Goal: Task Accomplishment & Management: Manage account settings

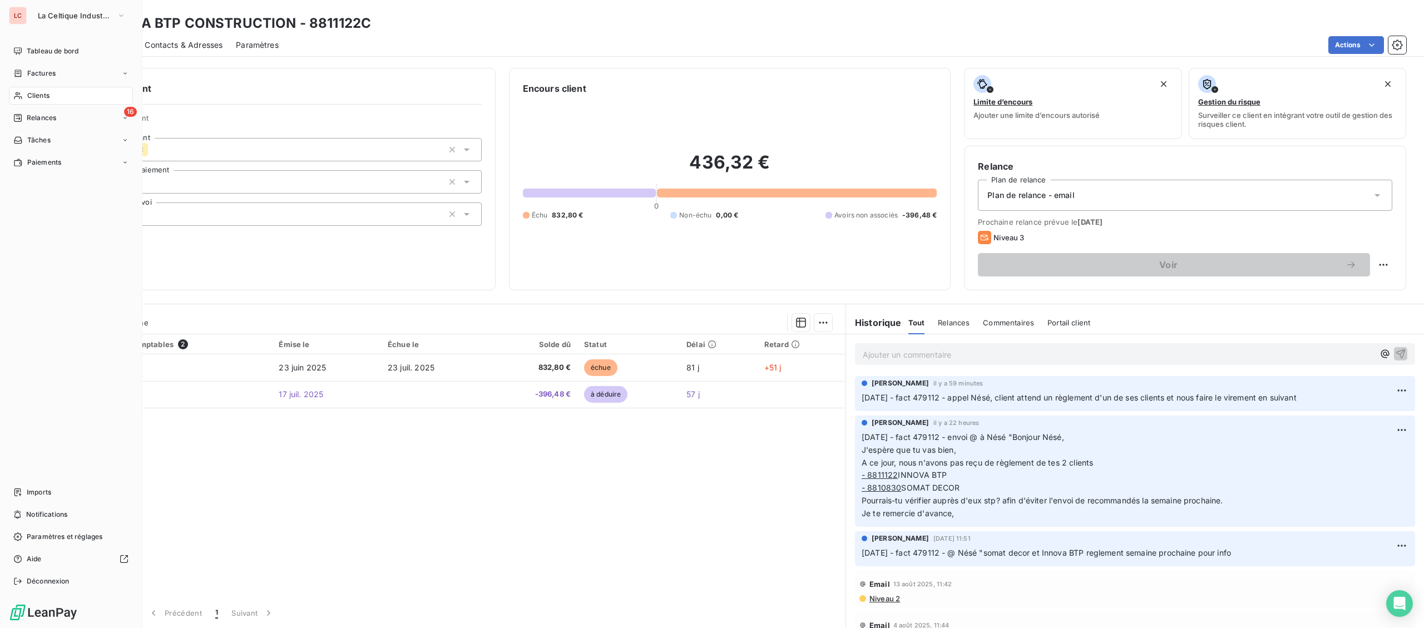
click at [32, 87] on div "Clients" at bounding box center [71, 96] width 124 height 18
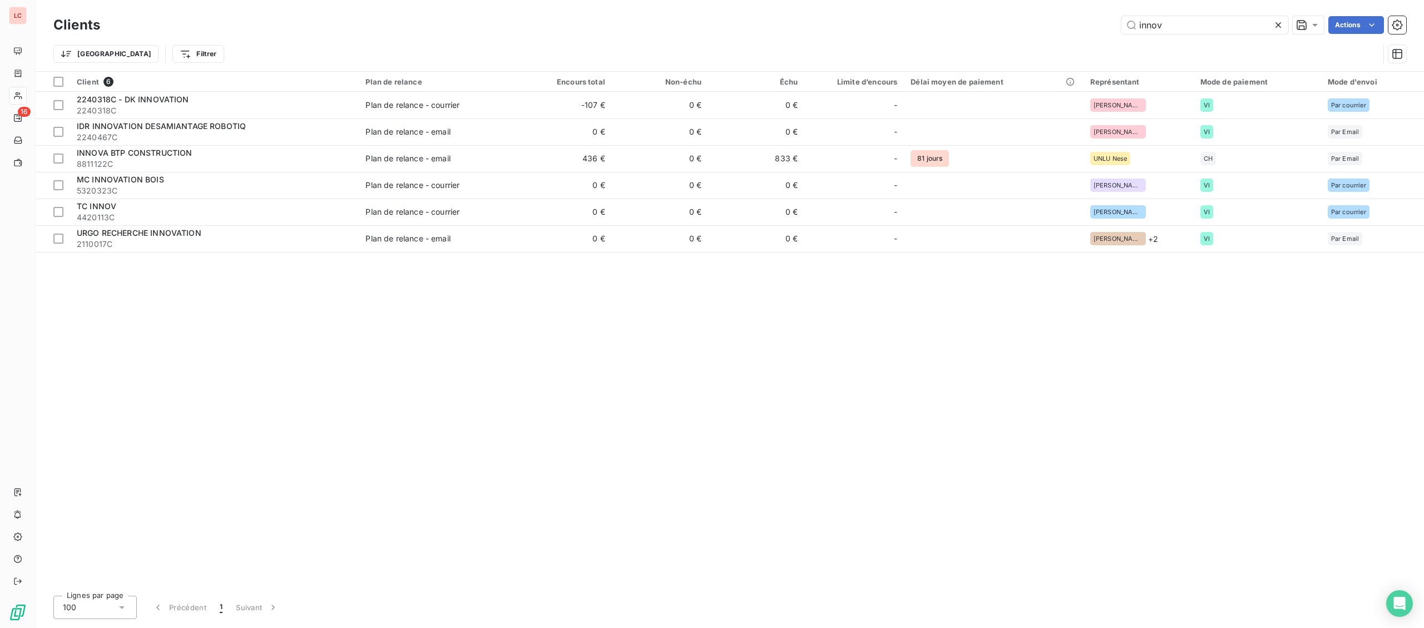
drag, startPoint x: 1113, startPoint y: 31, endPoint x: 976, endPoint y: 23, distance: 137.0
click at [1121, 32] on input "innov" at bounding box center [1204, 25] width 167 height 18
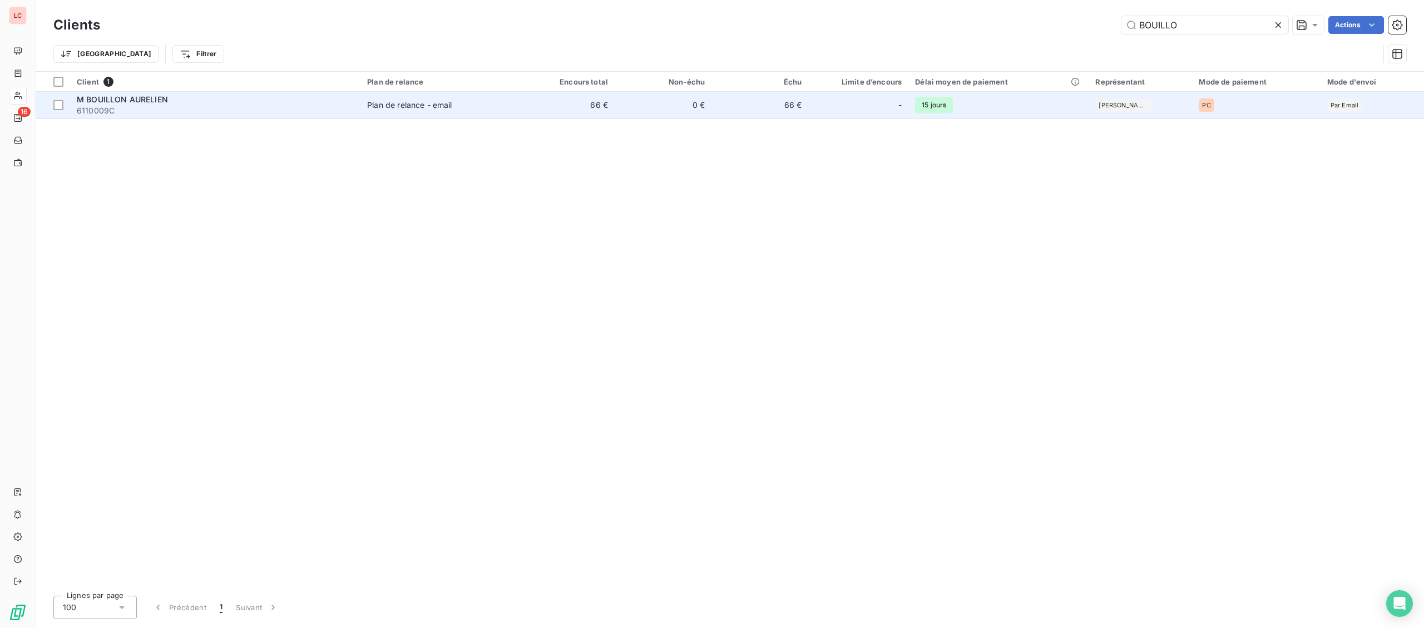
type input "BOUILLO"
click at [249, 110] on span "6110009C" at bounding box center [215, 110] width 277 height 11
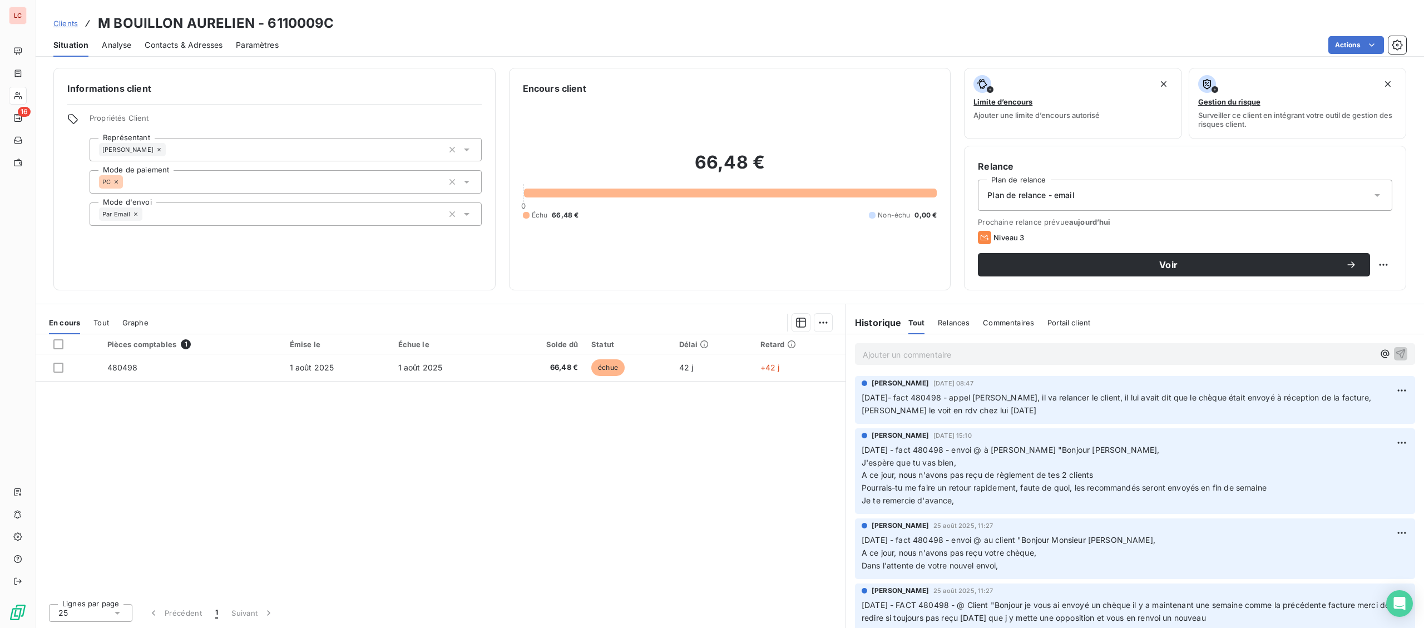
click at [957, 358] on p "Ajouter un commentaire ﻿" at bounding box center [1117, 355] width 511 height 14
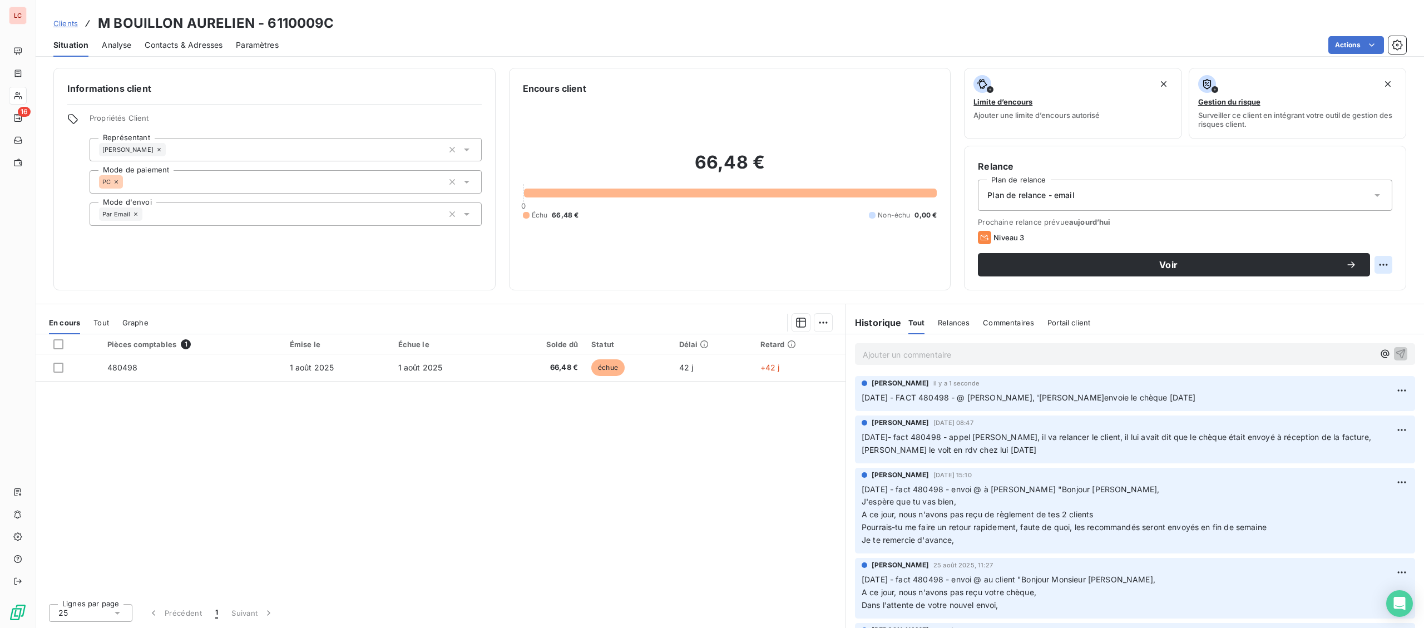
click at [1384, 265] on html "LC 16 Clients M BOUILLON AURELIEN - 6110009C Situation Analyse Contacts & Adres…" at bounding box center [712, 314] width 1424 height 628
click at [1352, 294] on div "Replanifier cette action" at bounding box center [1337, 289] width 100 height 18
select select "8"
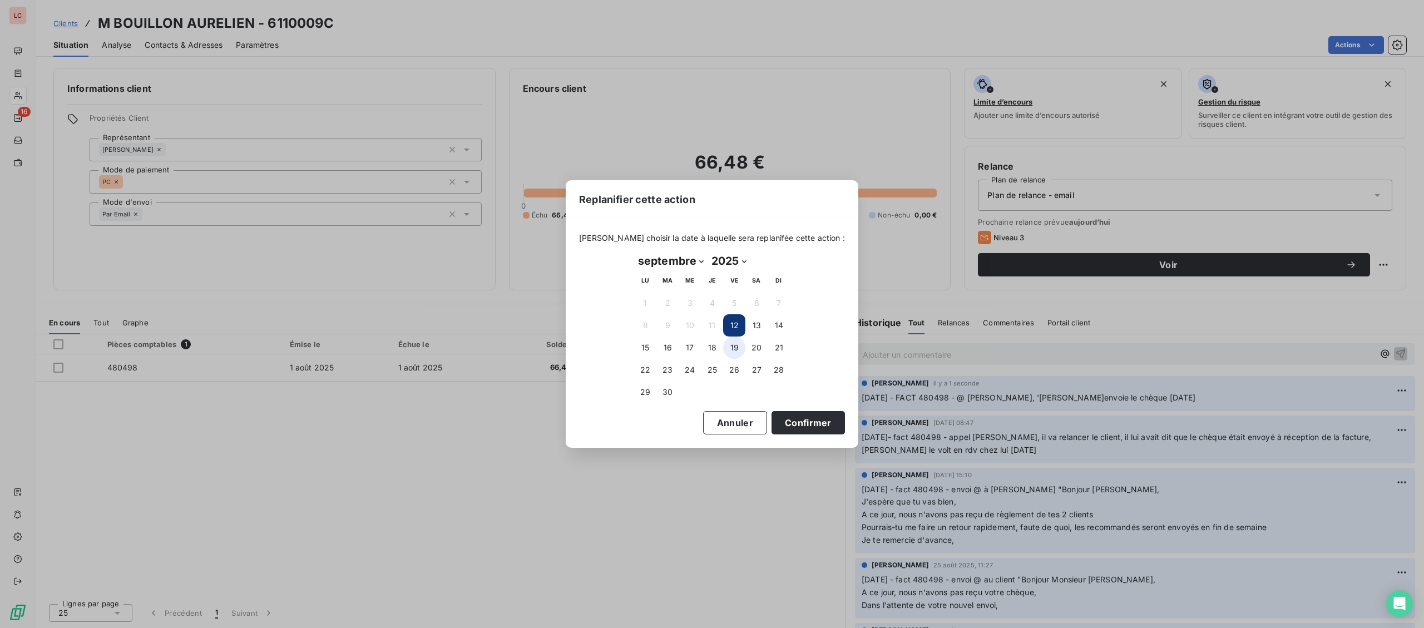
click at [736, 345] on button "19" at bounding box center [734, 347] width 22 height 22
click at [780, 420] on button "Confirmer" at bounding box center [807, 422] width 73 height 23
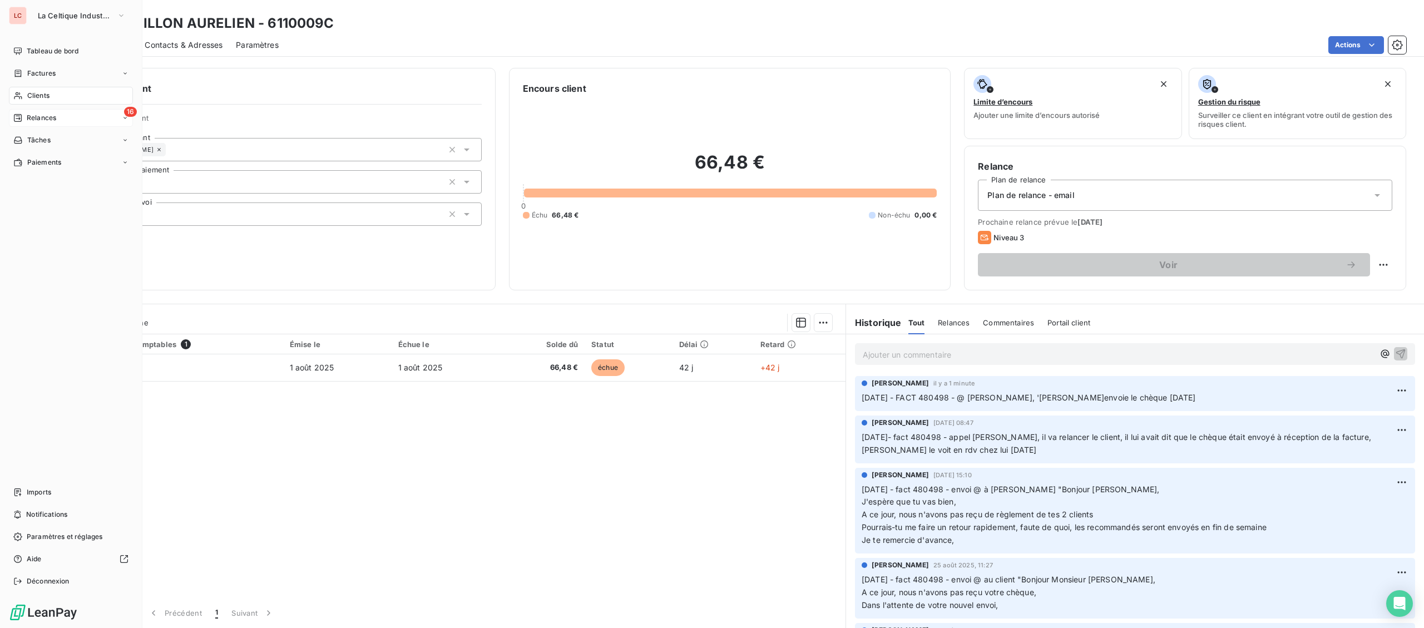
click at [22, 113] on div "16 Relances" at bounding box center [71, 118] width 124 height 18
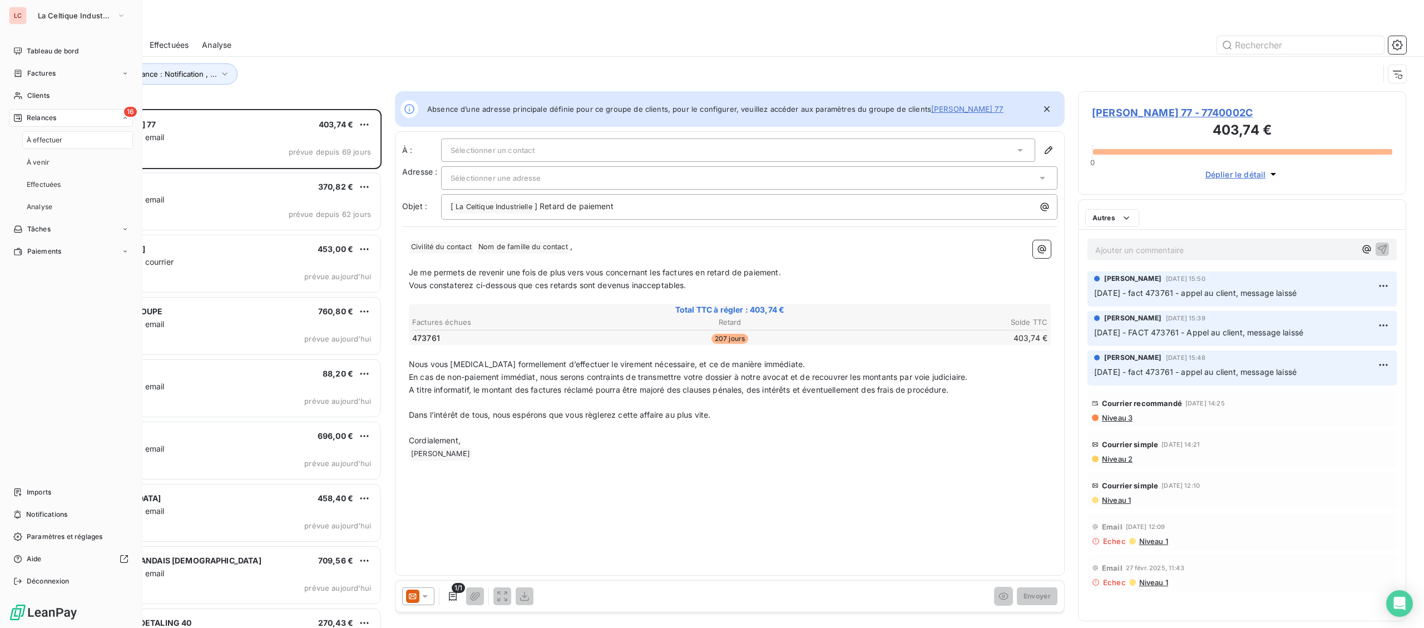
scroll to position [519, 328]
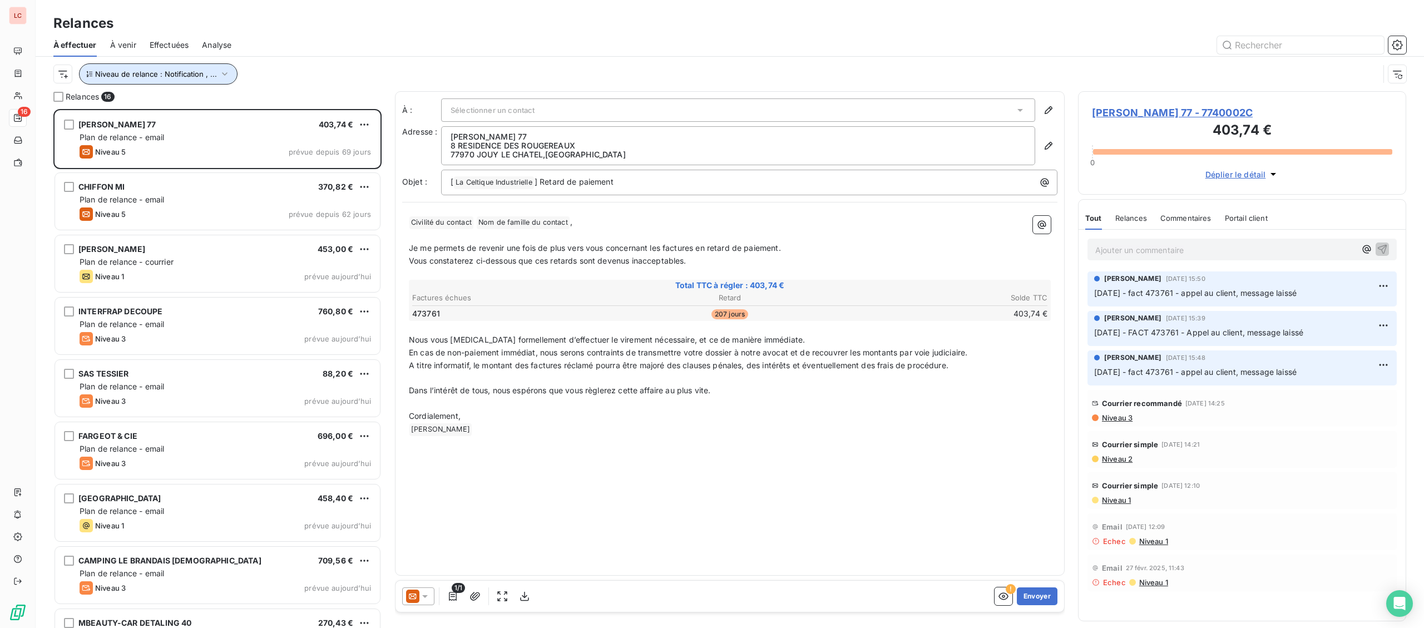
click at [176, 78] on span "Niveau de relance : Notification , ..." at bounding box center [156, 74] width 122 height 9
click at [246, 111] on div "Notification , Niveau 1 , [PERSON_NAME] 2 , [PERSON_NAME] 3 , [PERSON_NAME] 4 ,…" at bounding box center [311, 103] width 160 height 23
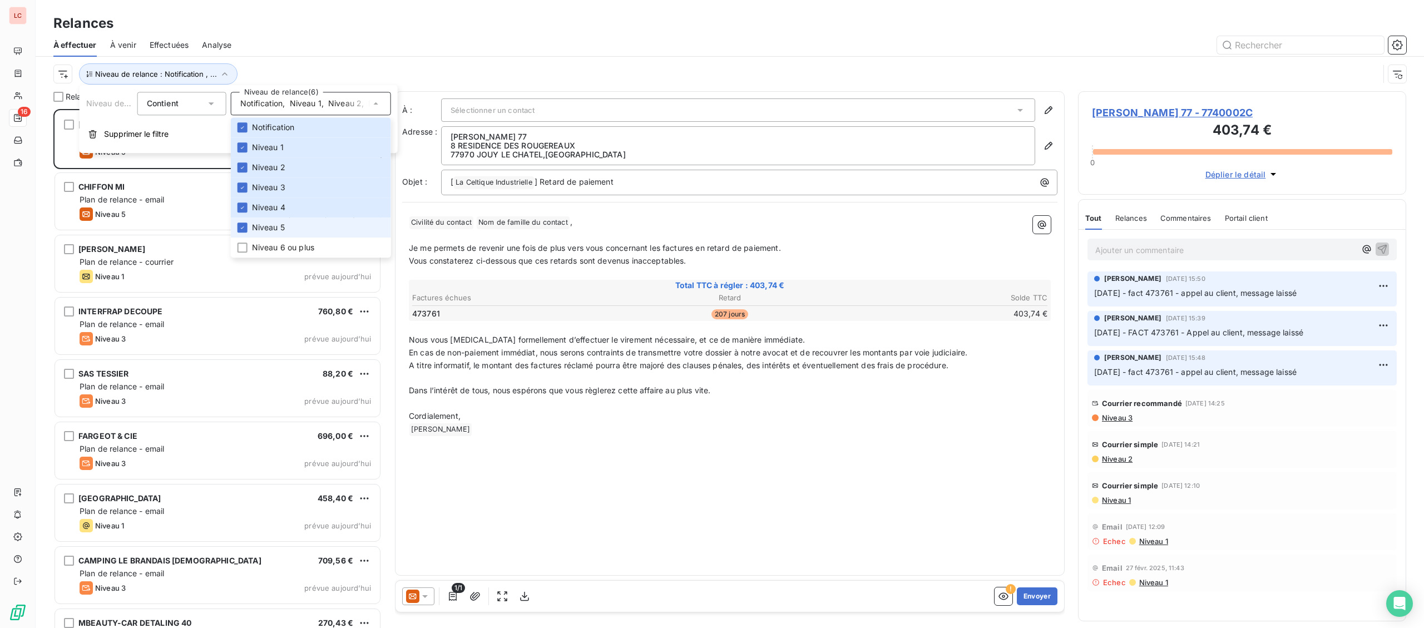
click at [269, 227] on span "Niveau 5" at bounding box center [268, 227] width 33 height 11
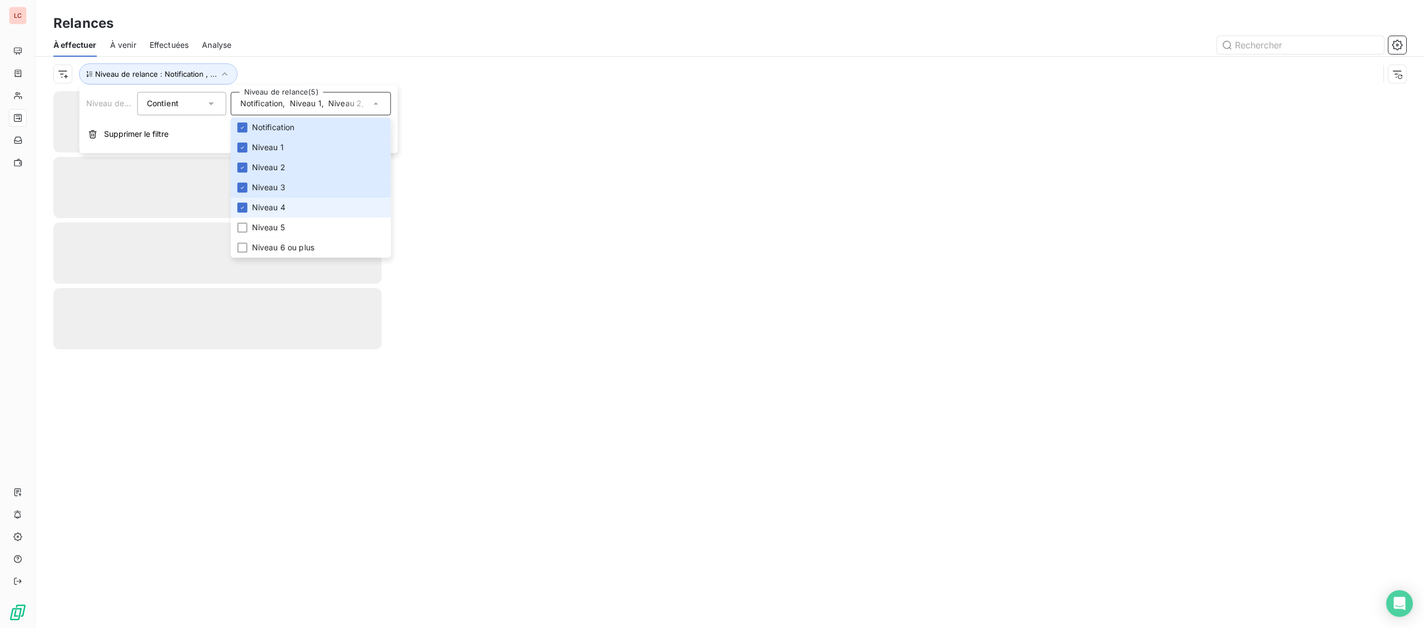
click at [267, 203] on span "Niveau 4" at bounding box center [268, 207] width 33 height 11
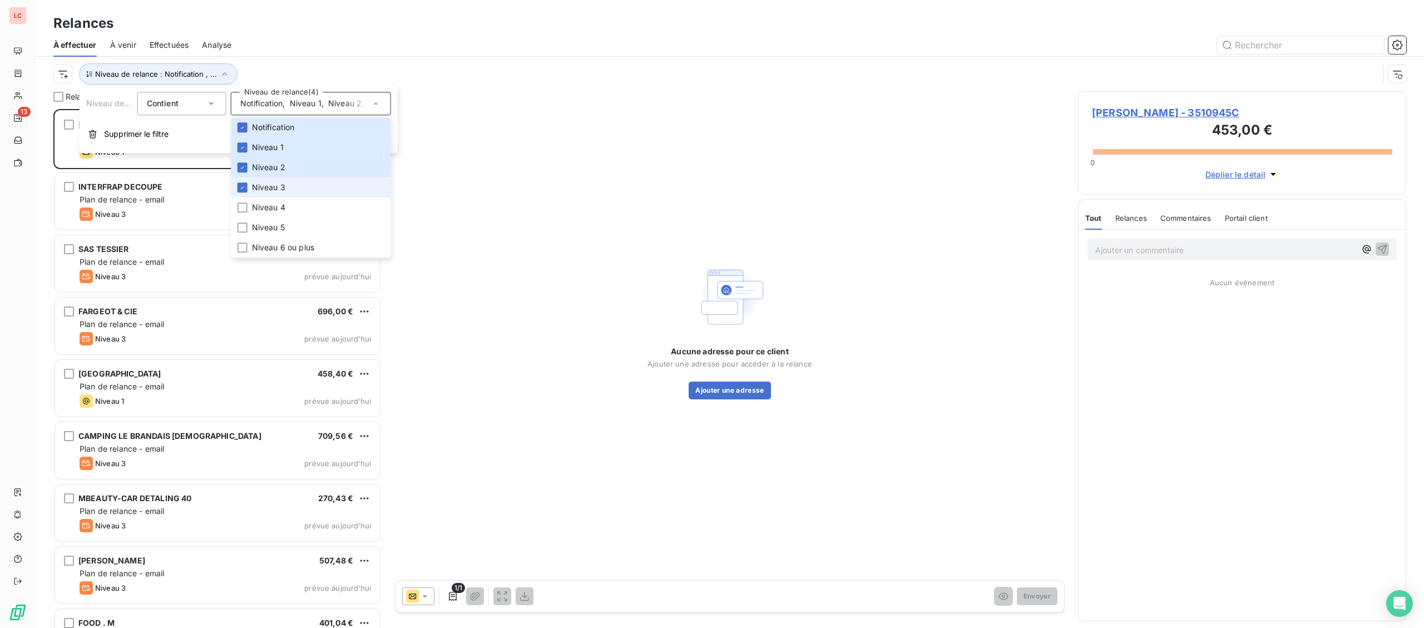
click at [267, 186] on span "Niveau 3" at bounding box center [268, 187] width 33 height 11
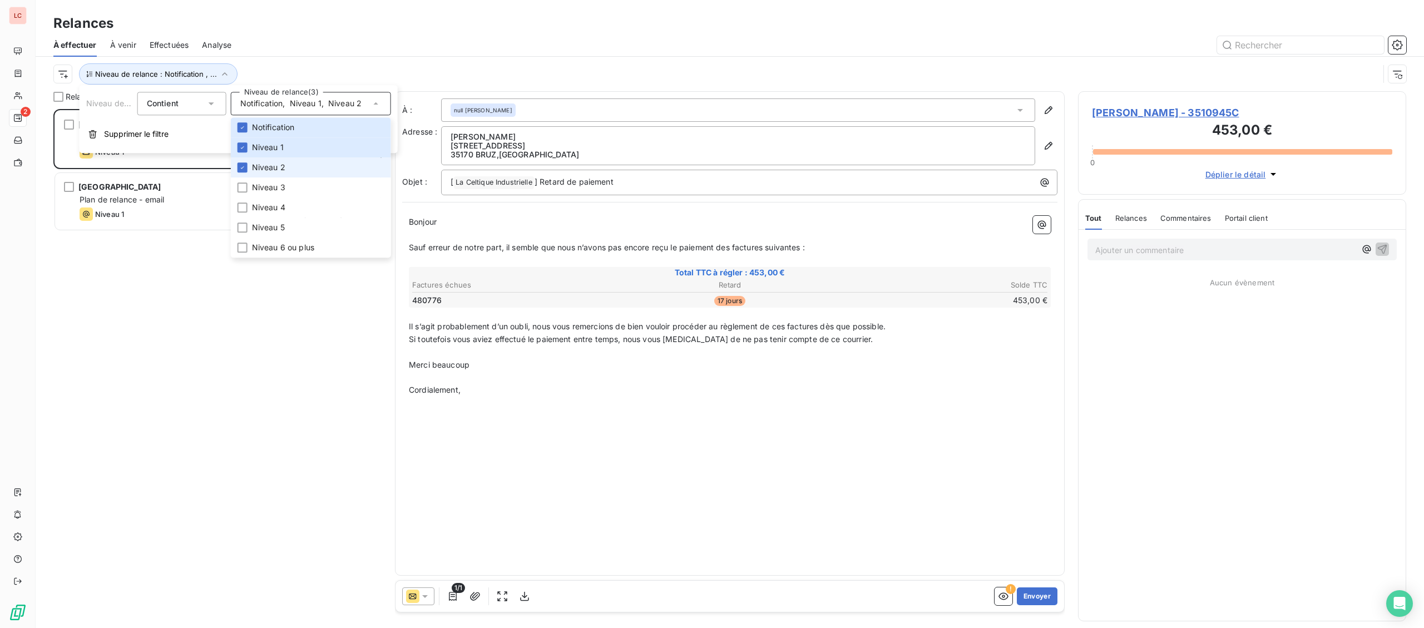
click at [267, 169] on span "Niveau 2" at bounding box center [268, 167] width 33 height 11
click at [267, 149] on span "Niveau 1" at bounding box center [268, 147] width 32 height 11
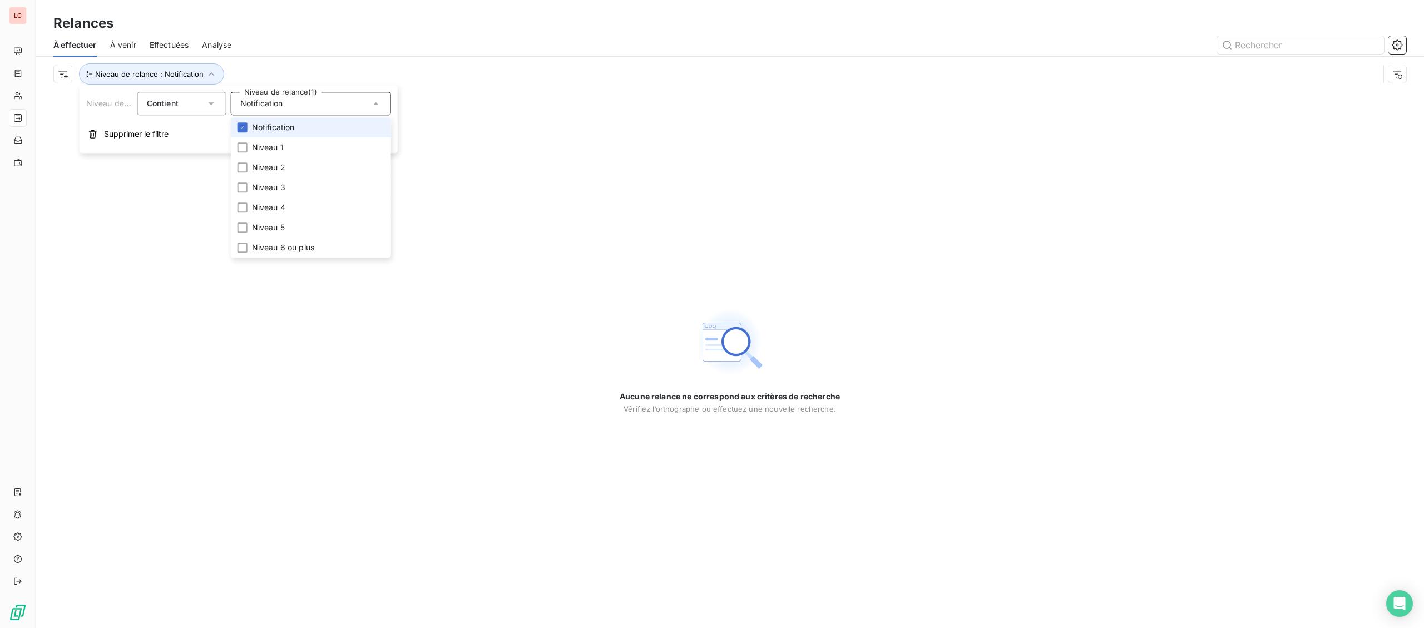
click at [276, 124] on span "Notification" at bounding box center [273, 127] width 43 height 11
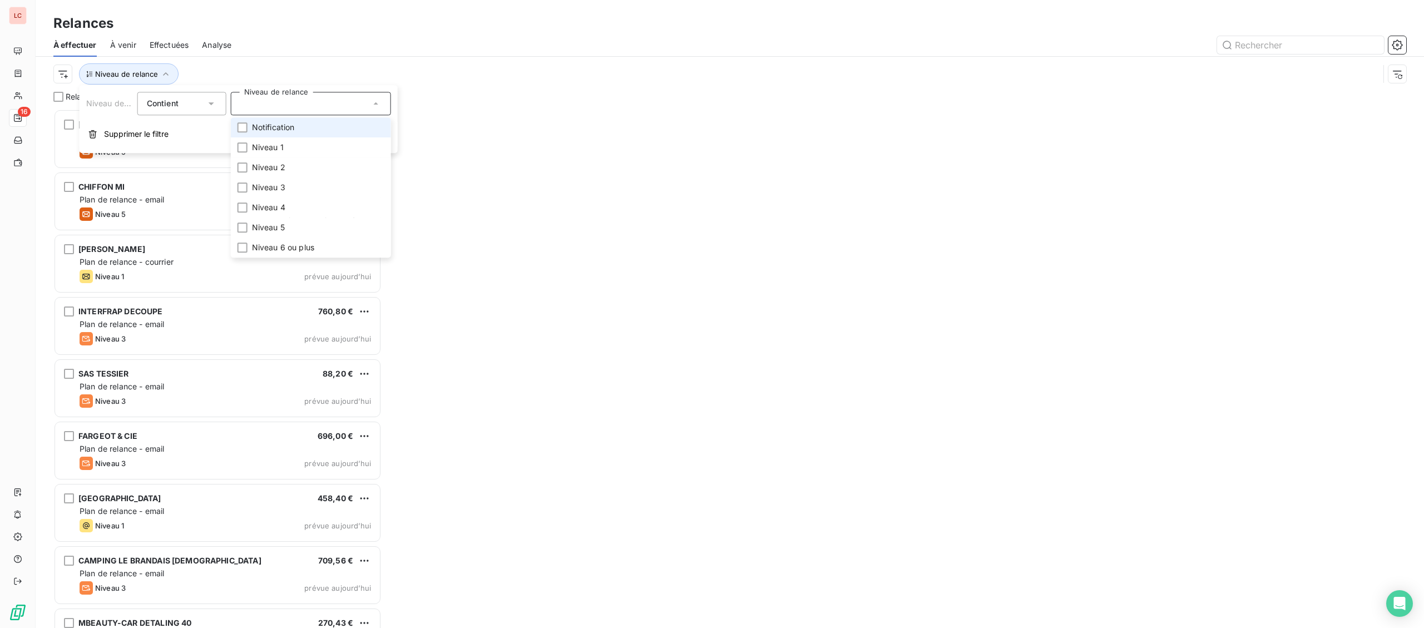
scroll to position [519, 328]
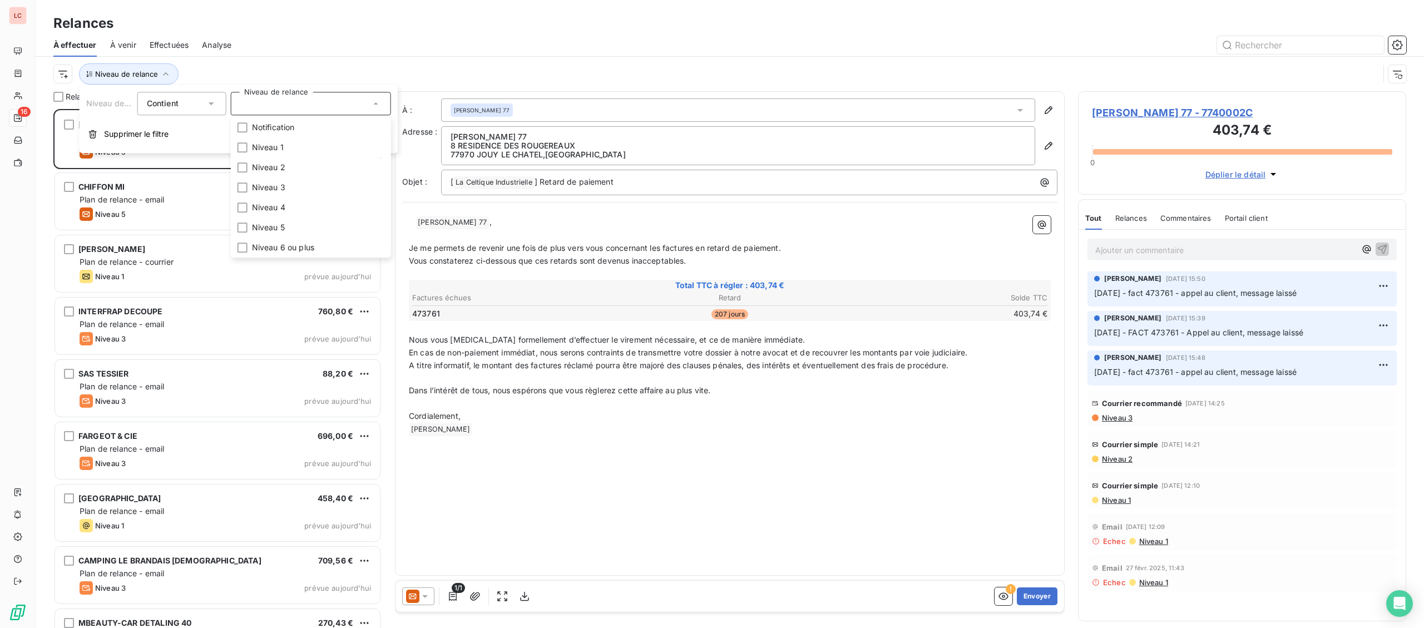
click at [265, 80] on div "Niveau de relance" at bounding box center [715, 73] width 1325 height 21
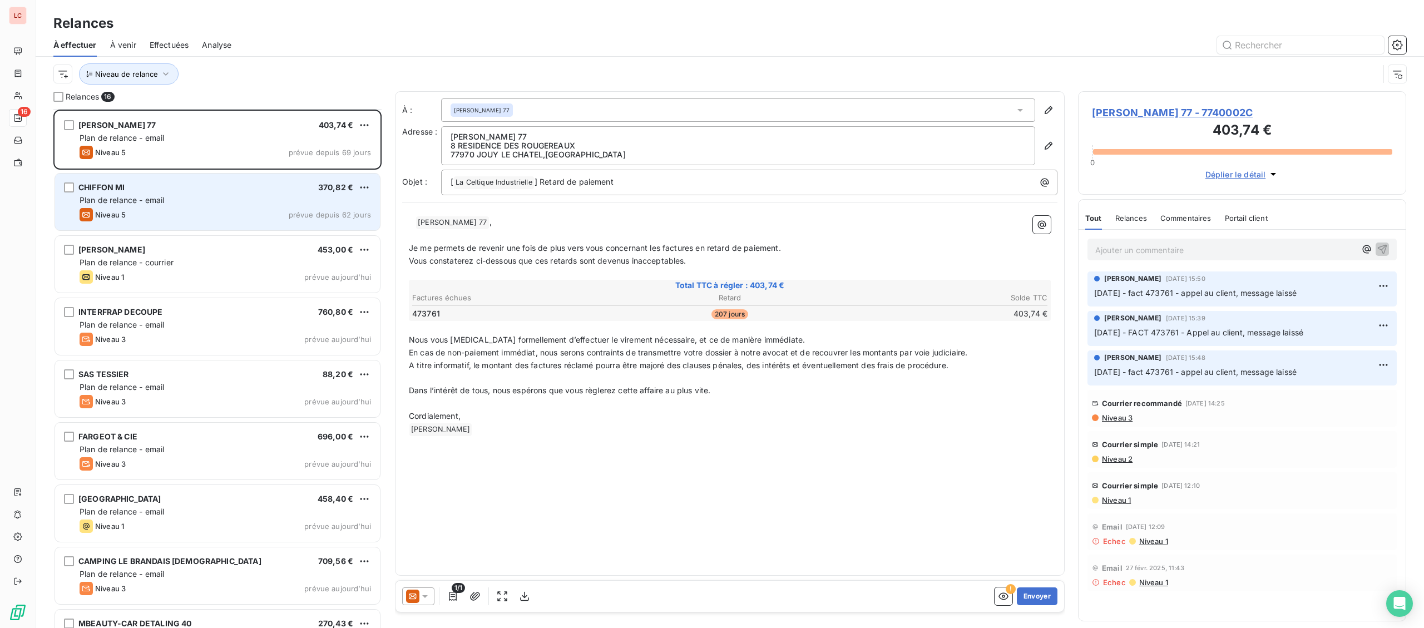
scroll to position [58, 0]
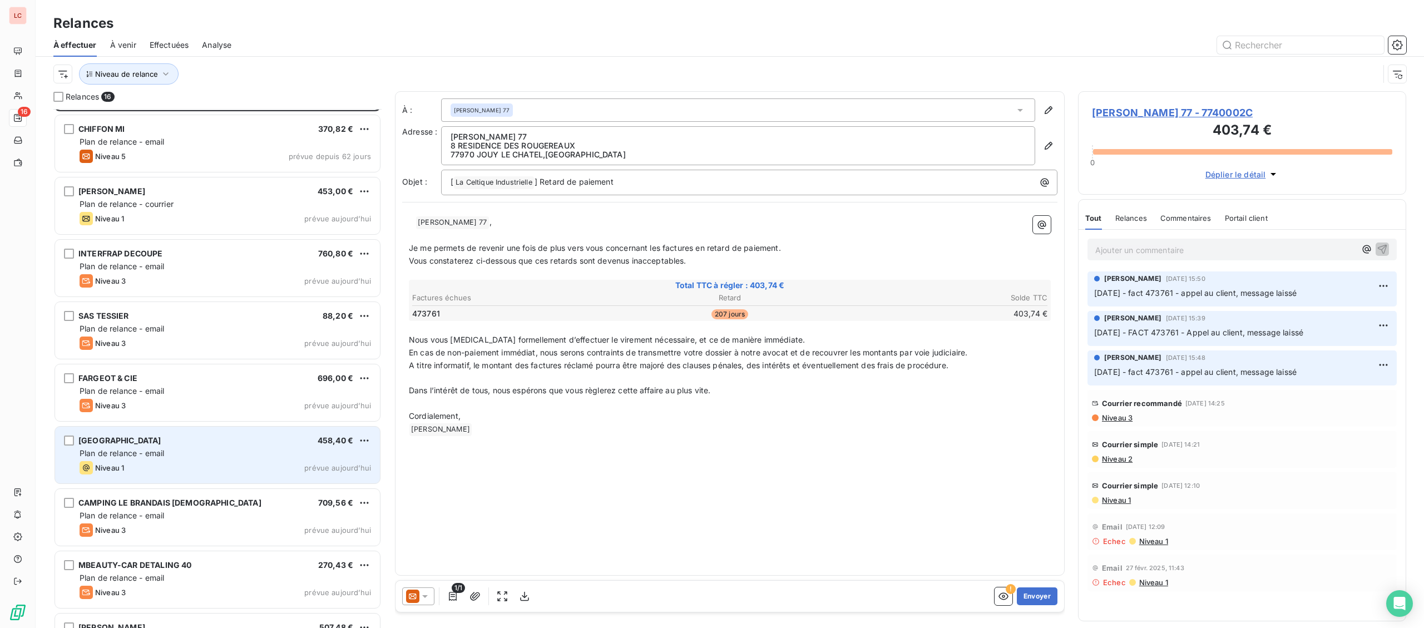
click at [180, 452] on div "Plan de relance - email" at bounding box center [225, 453] width 291 height 11
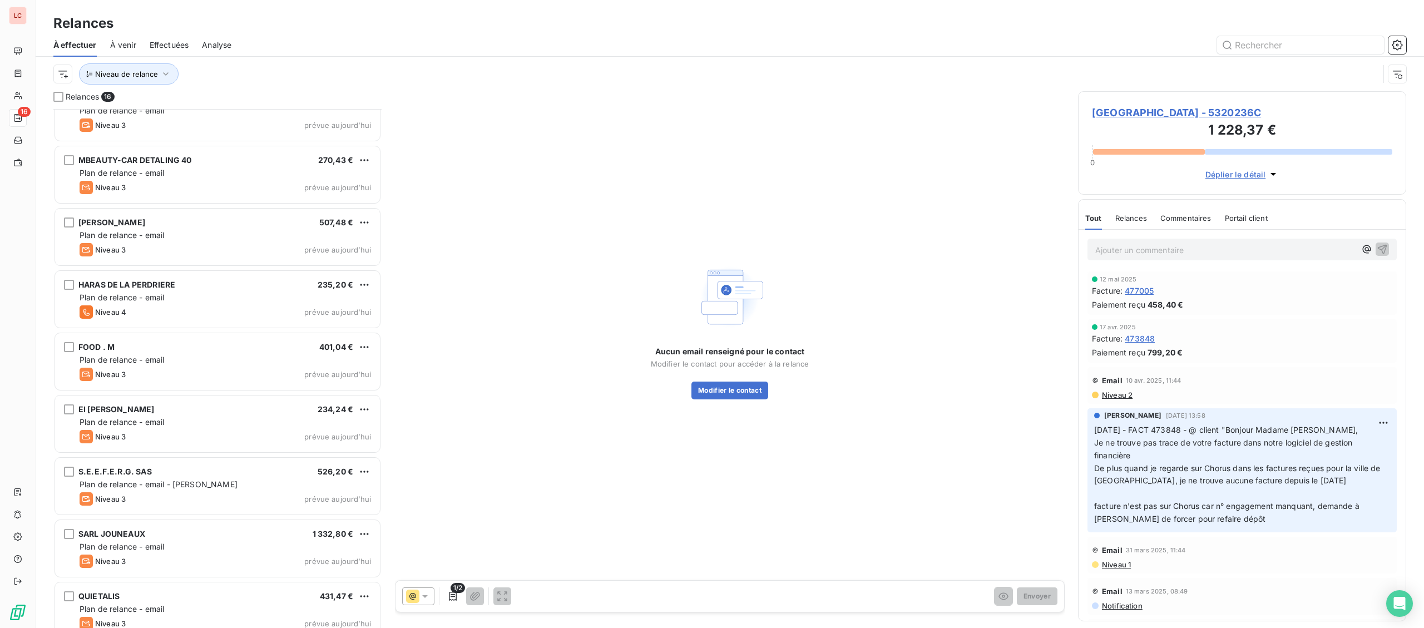
scroll to position [478, 0]
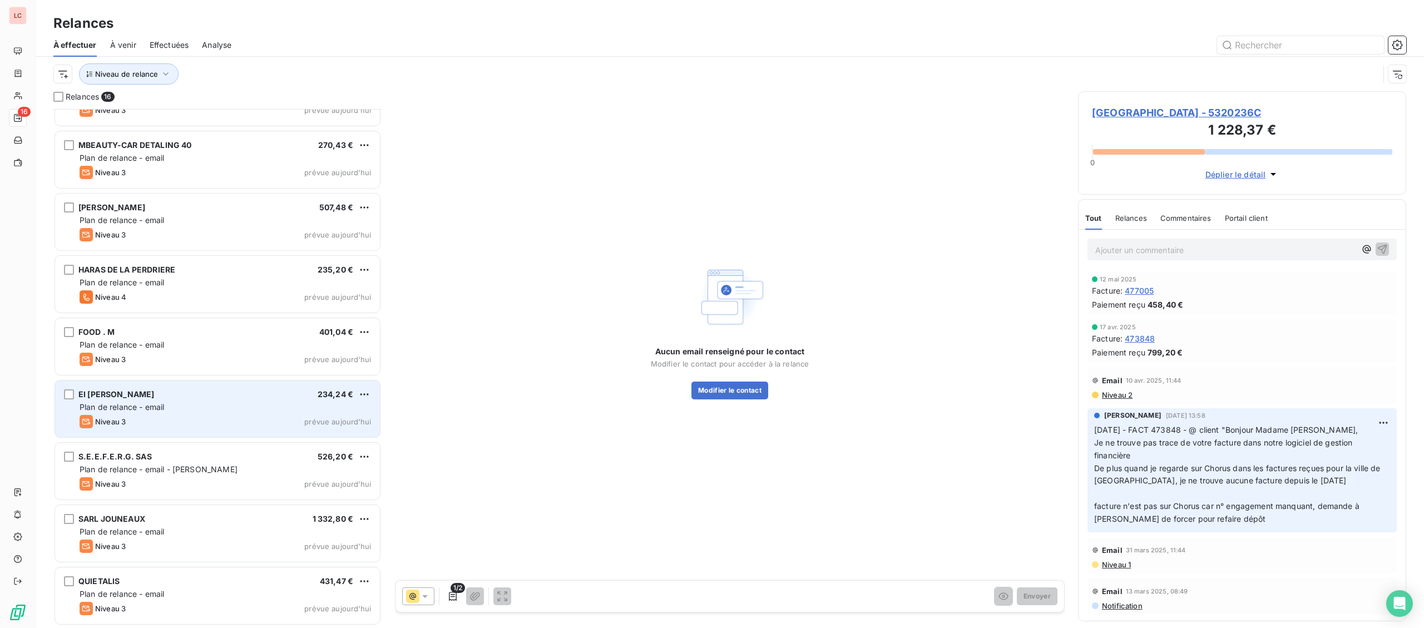
click at [184, 425] on div "Niveau 3 prévue aujourd’hui" at bounding box center [225, 421] width 291 height 13
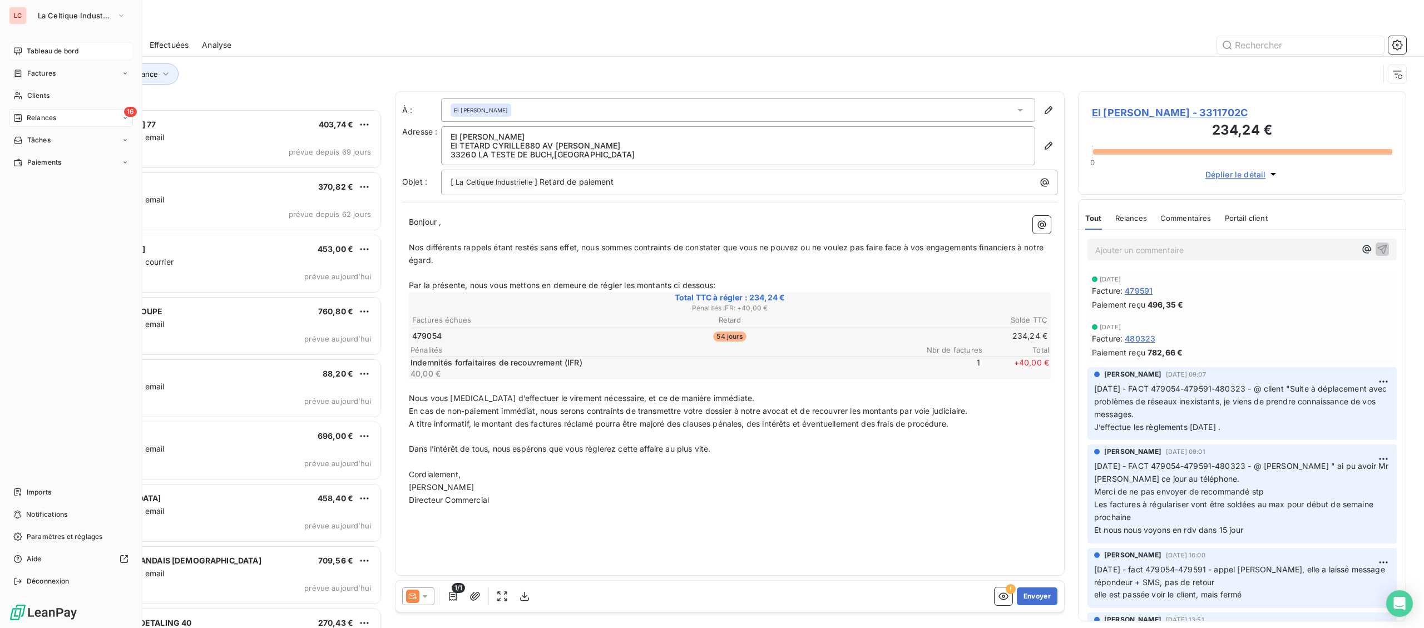
click at [46, 51] on span "Tableau de bord" at bounding box center [53, 51] width 52 height 10
